Goal: Information Seeking & Learning: Learn about a topic

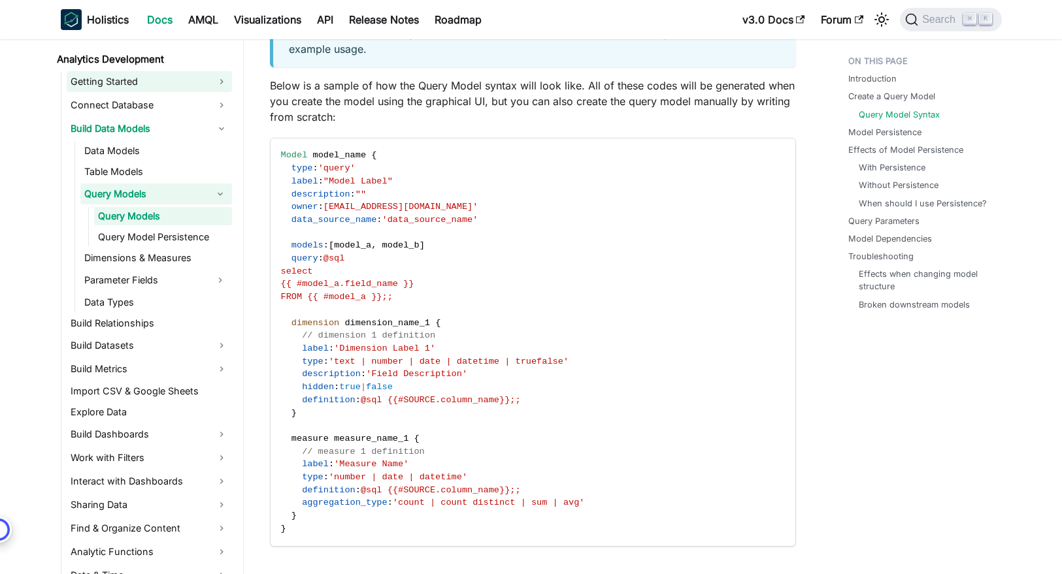
scroll to position [274, 0]
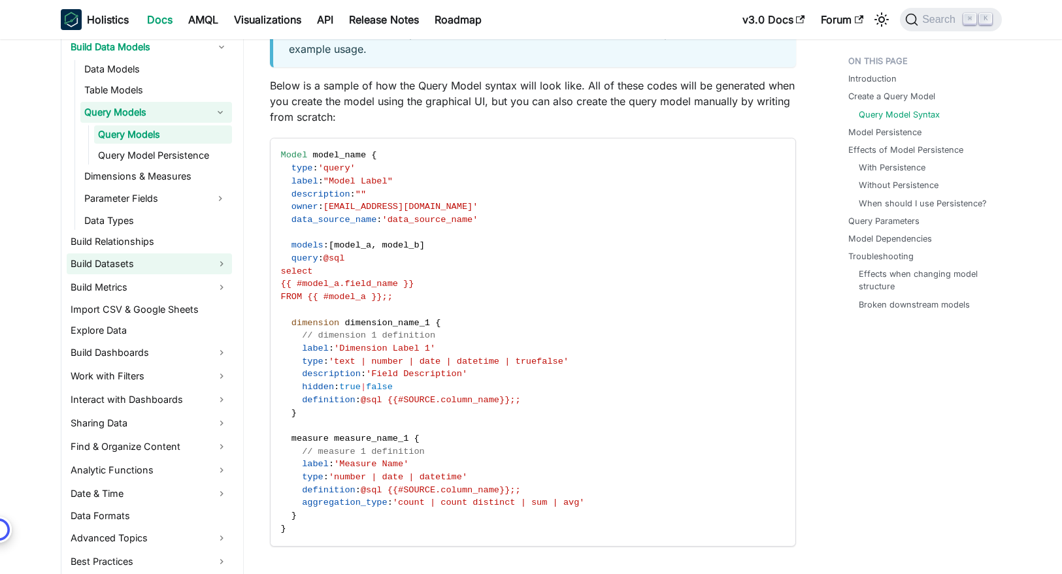
click at [121, 264] on link "Build Datasets" at bounding box center [149, 263] width 165 height 21
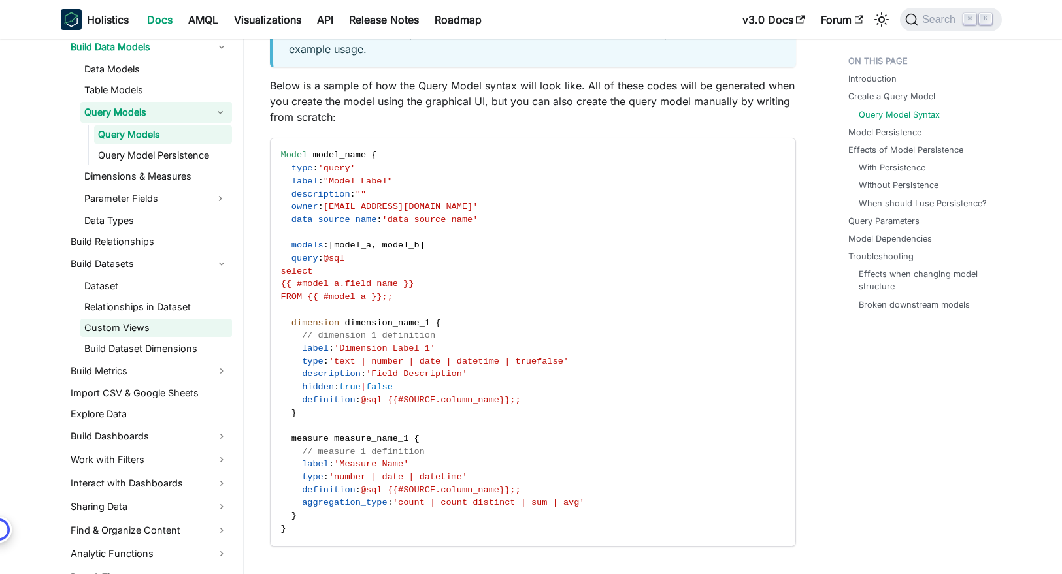
click at [123, 323] on link "Custom Views" at bounding box center [156, 328] width 152 height 18
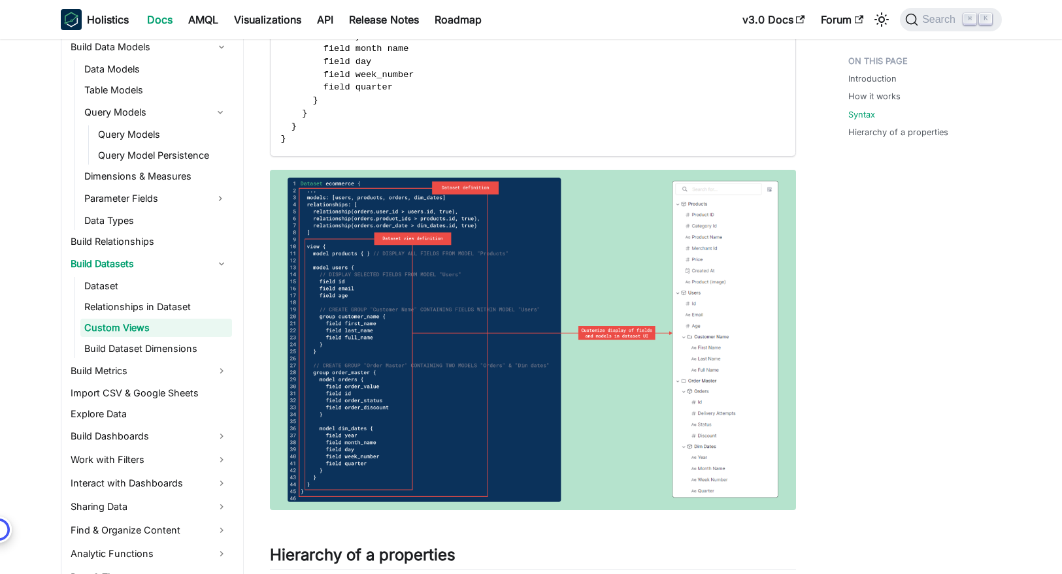
scroll to position [2953, 0]
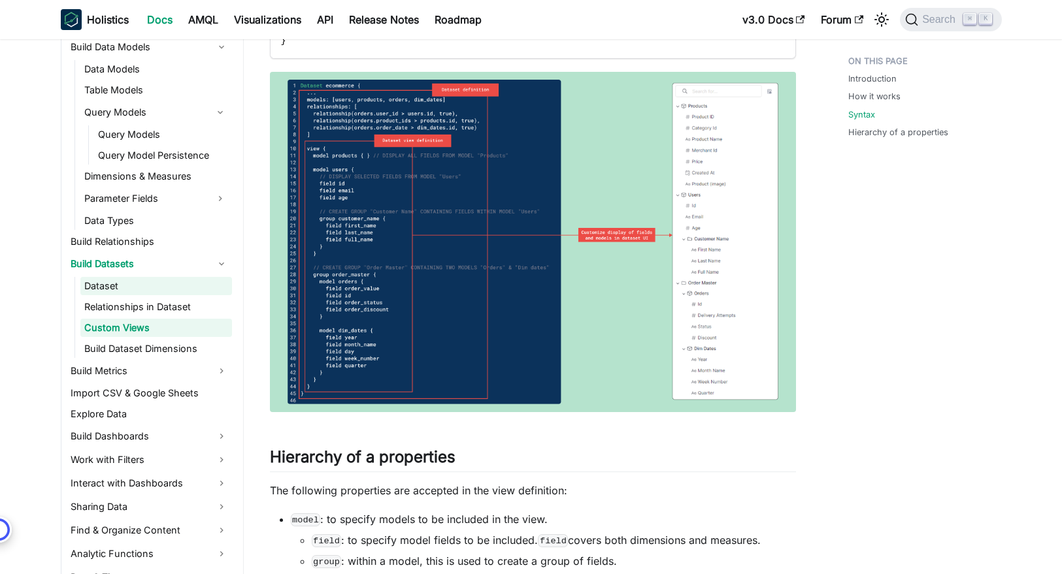
click at [112, 285] on link "Dataset" at bounding box center [156, 286] width 152 height 18
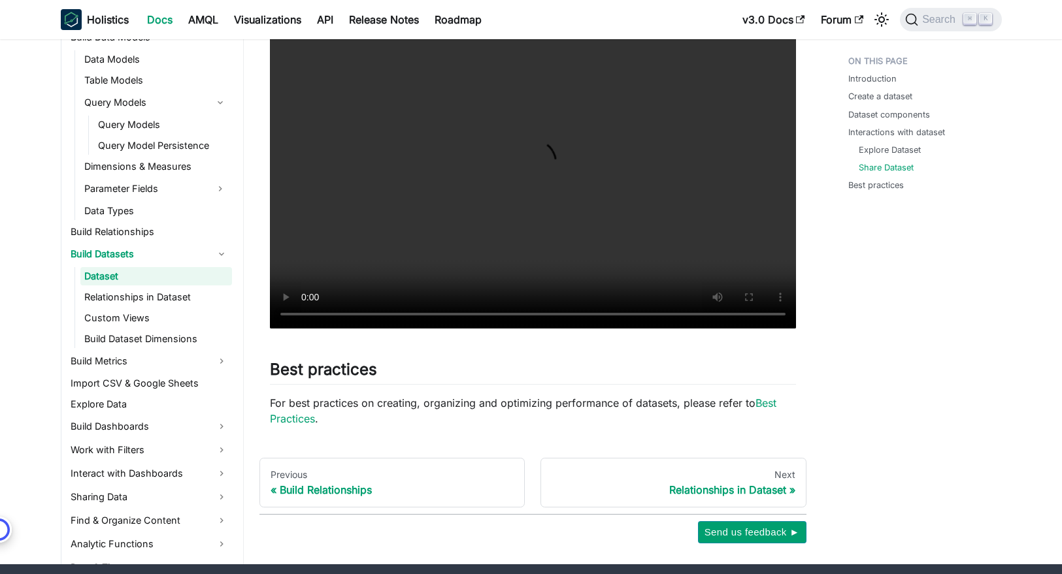
scroll to position [1923, 0]
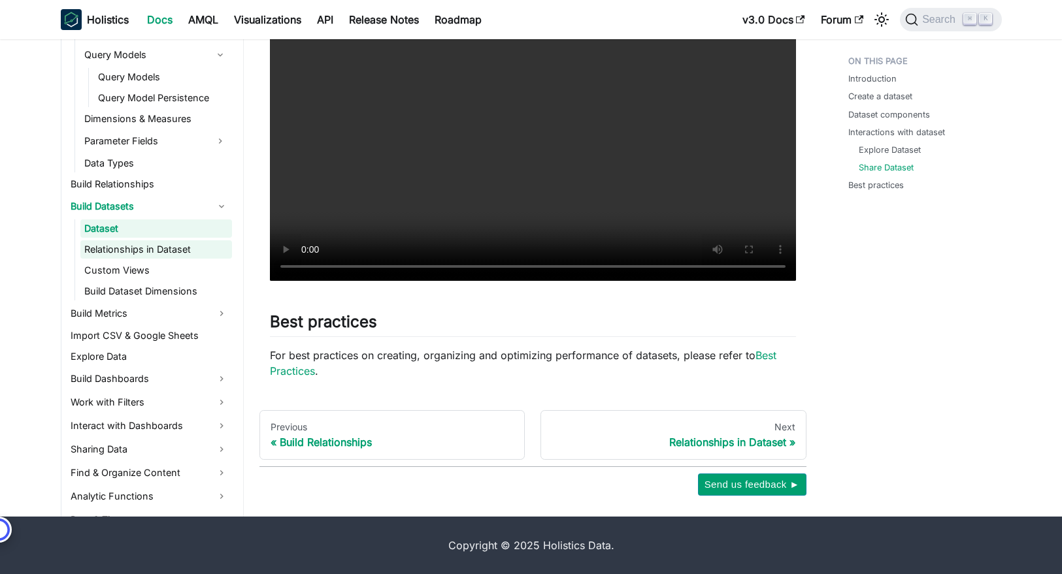
click at [127, 252] on link "Relationships in Dataset" at bounding box center [156, 249] width 152 height 18
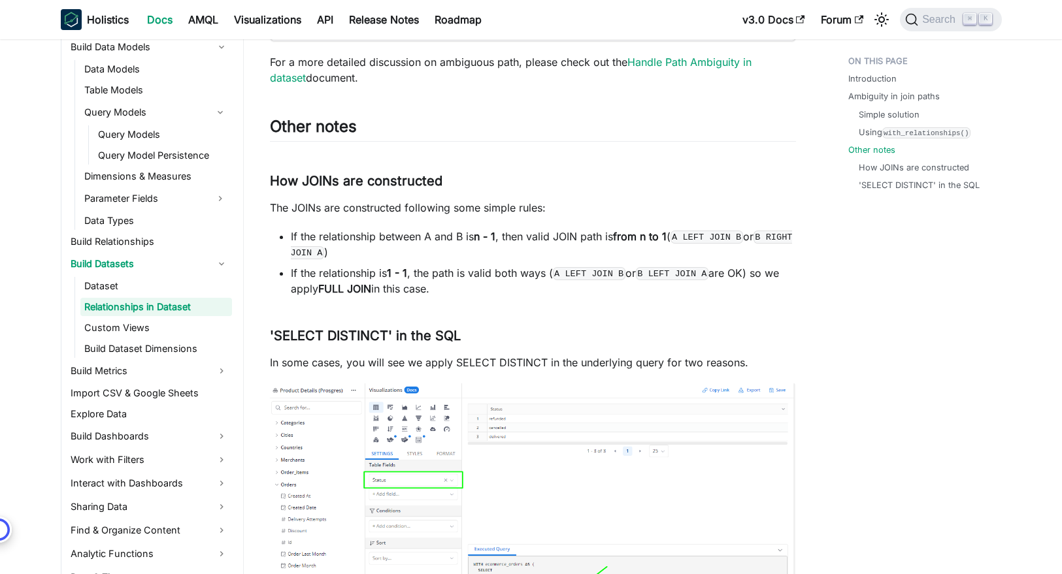
scroll to position [3467, 0]
